Goal: Task Accomplishment & Management: Complete application form

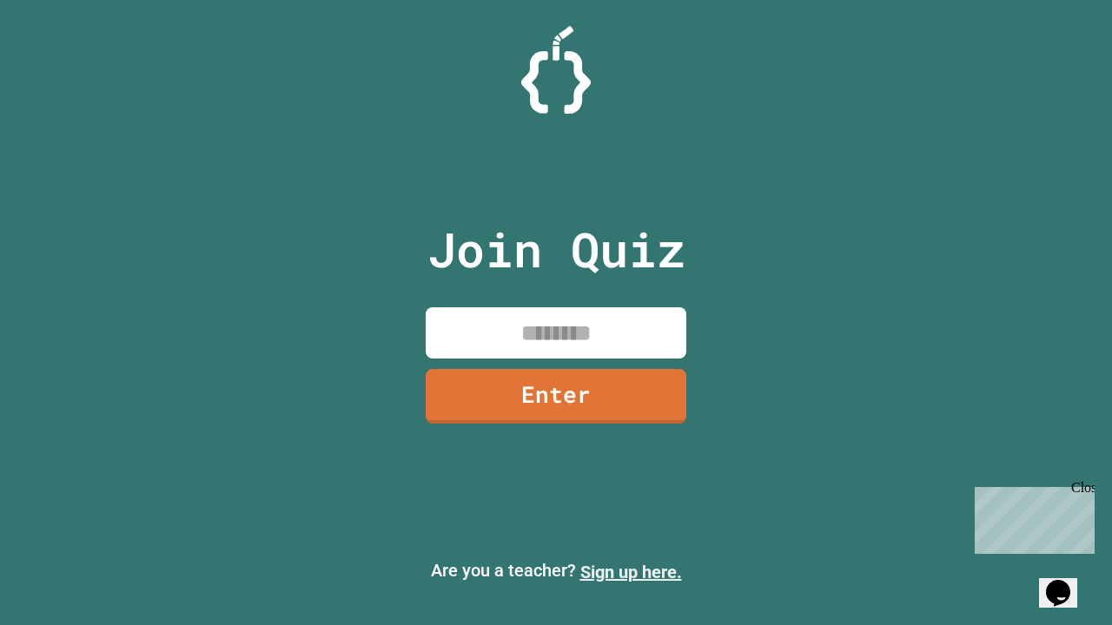
click at [630, 572] on link "Sign up here." at bounding box center [631, 572] width 102 height 21
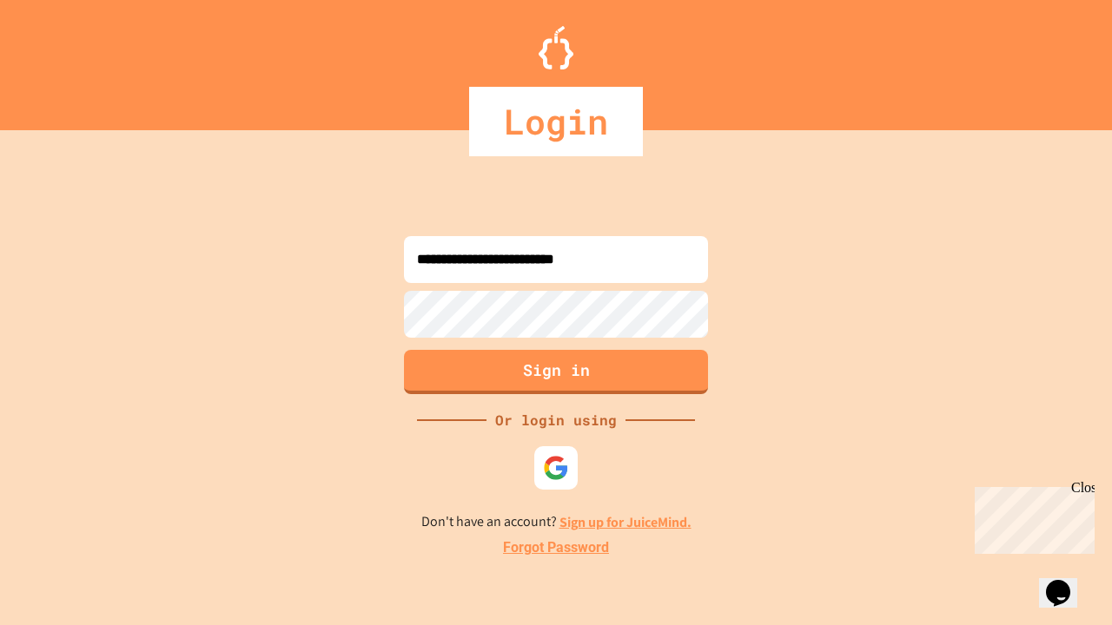
type input "**********"
